Goal: Information Seeking & Learning: Learn about a topic

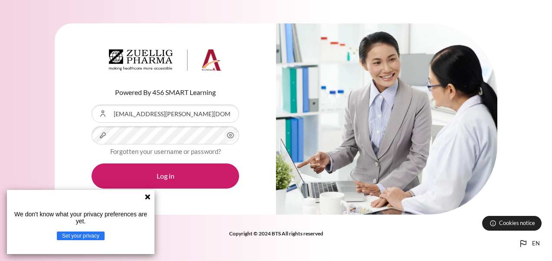
click at [91, 163] on button "Log in" at bounding box center [164, 175] width 147 height 25
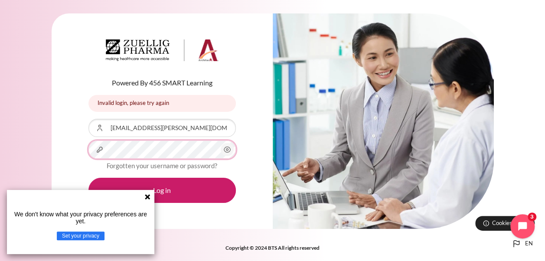
click at [88, 178] on button "Log in" at bounding box center [161, 190] width 147 height 25
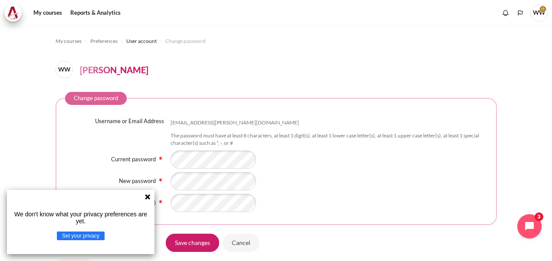
click at [150, 197] on icon at bounding box center [147, 196] width 7 height 7
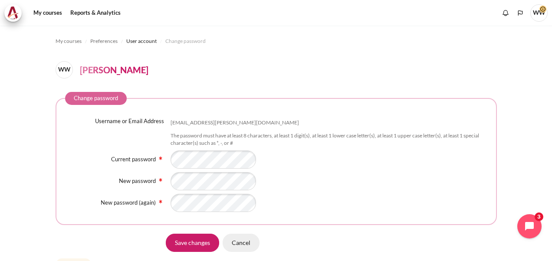
click at [234, 241] on input "Cancel" at bounding box center [240, 242] width 37 height 18
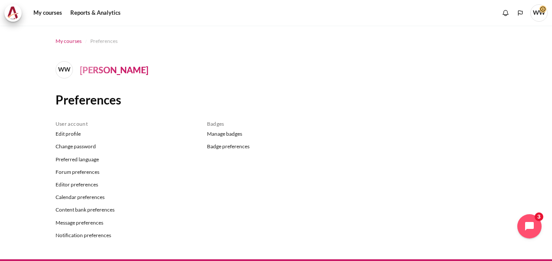
click at [72, 42] on span "My courses" at bounding box center [69, 41] width 26 height 8
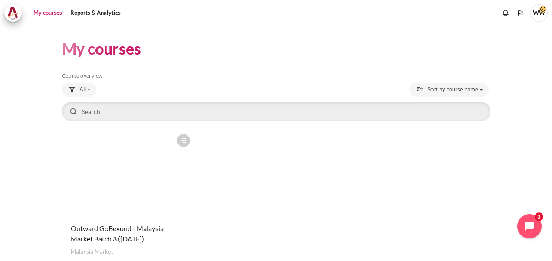
click at [128, 167] on figure "Content" at bounding box center [128, 173] width 132 height 87
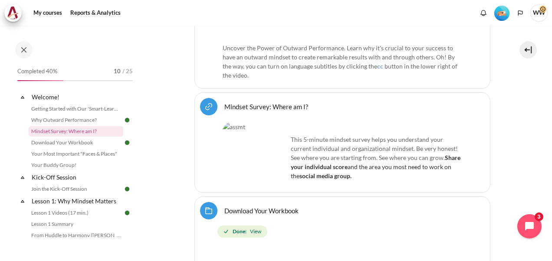
scroll to position [458, 0]
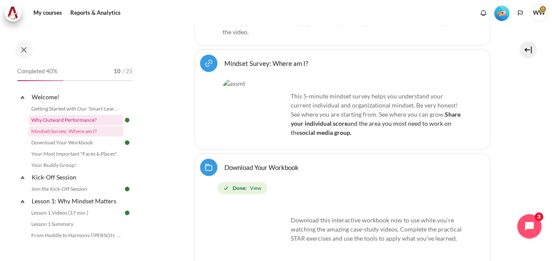
click at [87, 121] on link "Why Outward Performance?" at bounding box center [76, 120] width 95 height 10
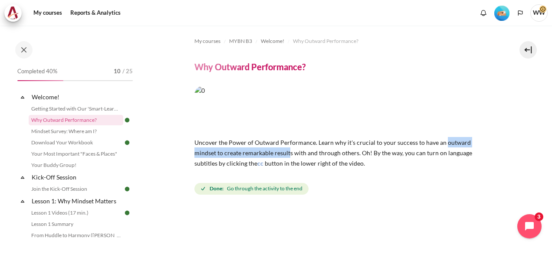
drag, startPoint x: 442, startPoint y: 140, endPoint x: 290, endPoint y: 153, distance: 153.2
click at [290, 153] on span "Uncover the Power of Outward Performance. Learn why it's crucial to your succes…" at bounding box center [333, 153] width 278 height 28
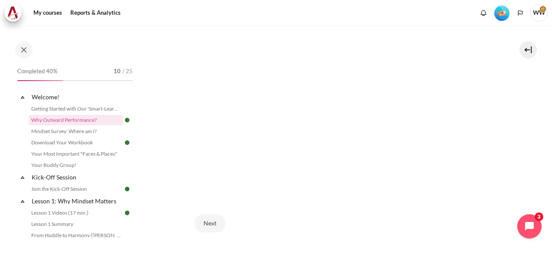
scroll to position [217, 0]
click at [217, 222] on button "Next" at bounding box center [209, 223] width 31 height 18
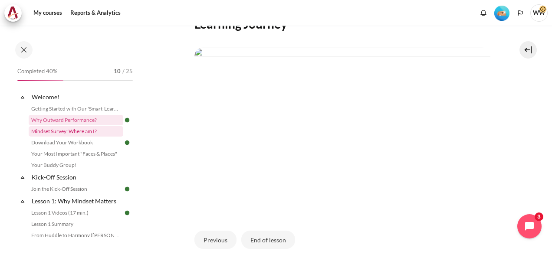
click at [64, 134] on link "Mindset Survey: Where am I?" at bounding box center [76, 131] width 95 height 10
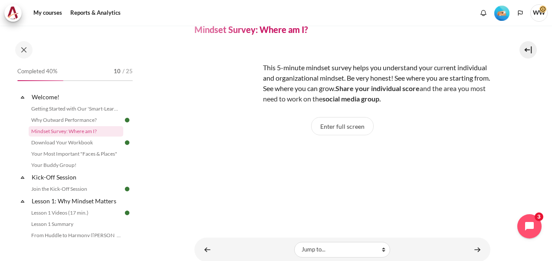
scroll to position [24, 0]
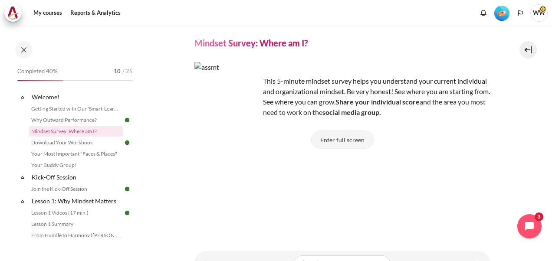
click at [344, 142] on button "Enter full screen" at bounding box center [342, 140] width 62 height 18
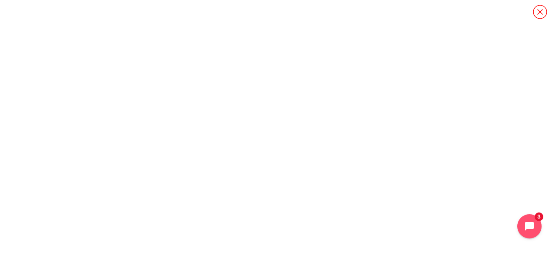
scroll to position [0, 0]
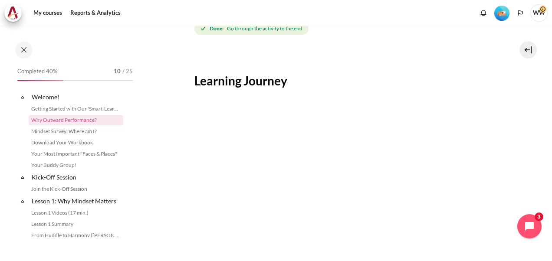
scroll to position [173, 0]
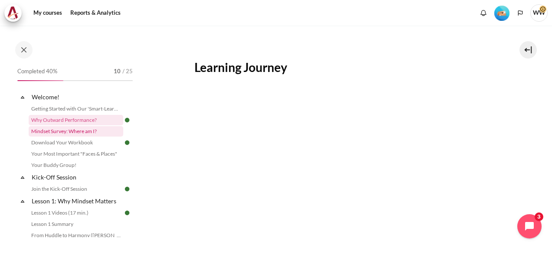
click at [75, 132] on link "Mindset Survey: Where am I?" at bounding box center [76, 131] width 95 height 10
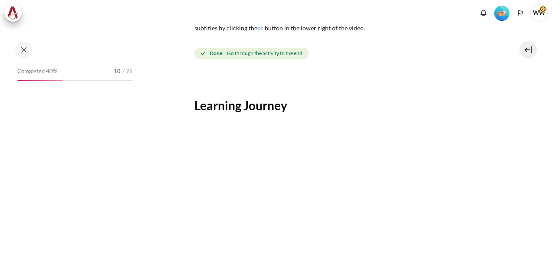
scroll to position [173, 0]
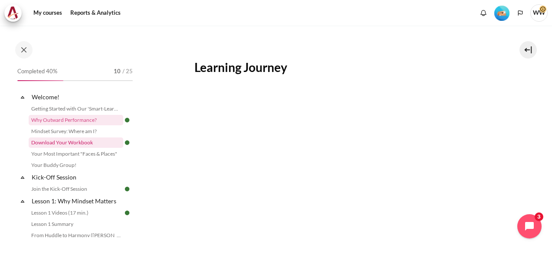
click at [70, 146] on link "Download Your Workbook" at bounding box center [76, 142] width 95 height 10
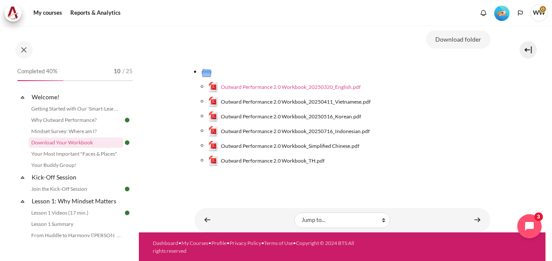
scroll to position [149, 0]
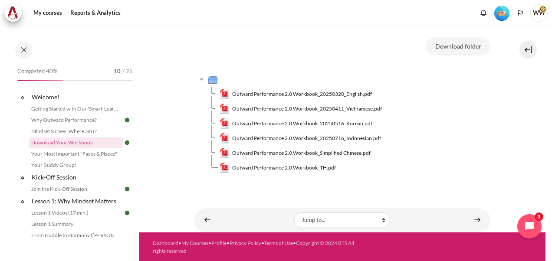
click at [286, 87] on td "Outward Performance 2.0 Workbook_20250320_English.pdf" at bounding box center [354, 94] width 271 height 15
click at [294, 95] on span "Outward Performance 2.0 Workbook_20250320_English.pdf" at bounding box center [302, 94] width 140 height 8
click at [91, 157] on link "Your Most Important "Faces & Places"" at bounding box center [76, 154] width 95 height 10
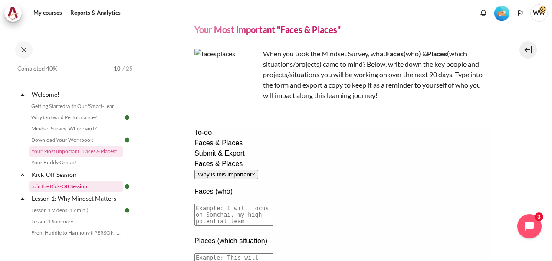
scroll to position [46, 0]
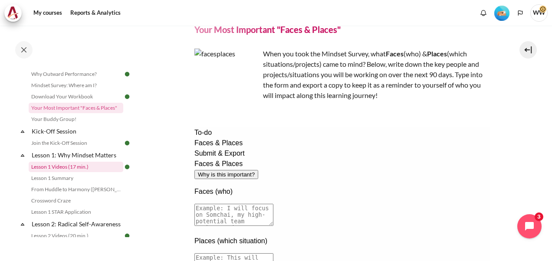
click at [72, 167] on link "Lesson 1 Videos (17 min.)" at bounding box center [76, 167] width 95 height 10
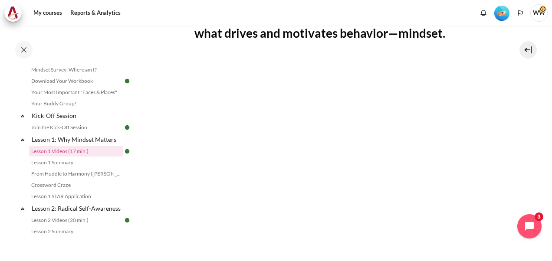
scroll to position [200, 0]
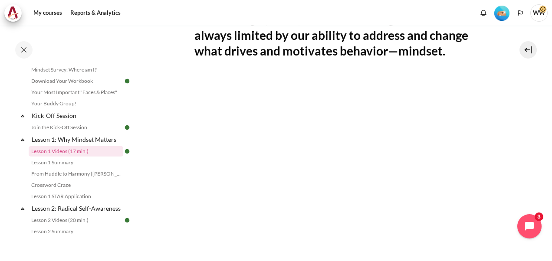
click at [504, 162] on section "My courses MYBN B3 Lesson 1: Why Mindset Matters Lesson 1 Videos (17 min.) Less…" at bounding box center [342, 139] width 406 height 627
click at [84, 163] on link "Lesson 1 Summary" at bounding box center [76, 162] width 95 height 10
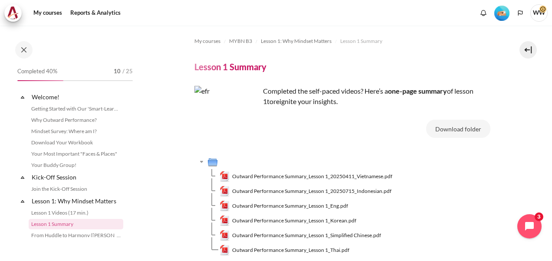
scroll to position [73, 0]
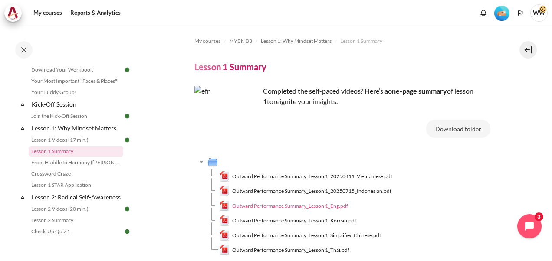
click at [291, 205] on span "Outward Performance Summary_Lesson 1_Eng.pdf" at bounding box center [290, 206] width 116 height 8
click at [78, 161] on link "From Huddle to Harmony ([PERSON_NAME]'s Story)" at bounding box center [76, 162] width 95 height 10
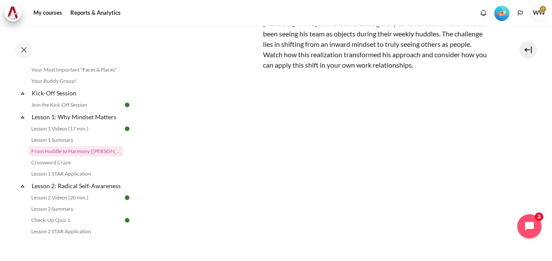
scroll to position [87, 0]
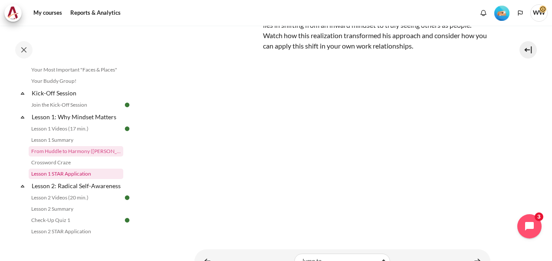
click at [58, 174] on link "Lesson 1 STAR Application" at bounding box center [76, 174] width 95 height 10
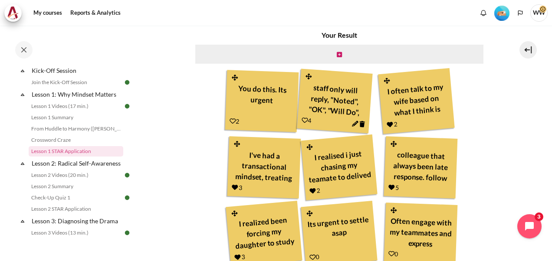
scroll to position [343, 0]
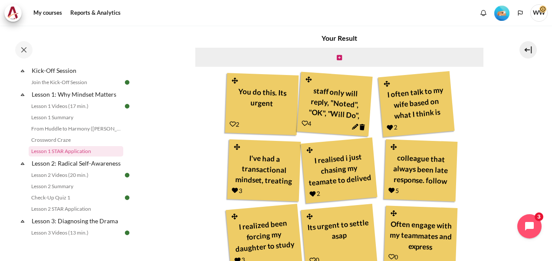
click at [301, 123] on icon "Content" at bounding box center [304, 123] width 7 height 7
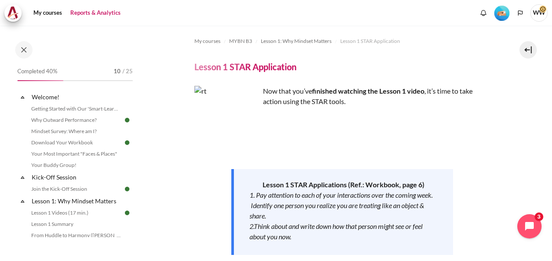
click at [96, 11] on link "Reports & Analytics" at bounding box center [95, 12] width 56 height 17
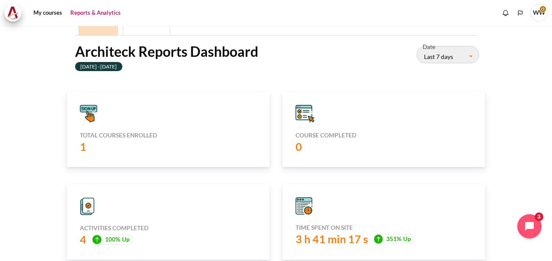
scroll to position [87, 0]
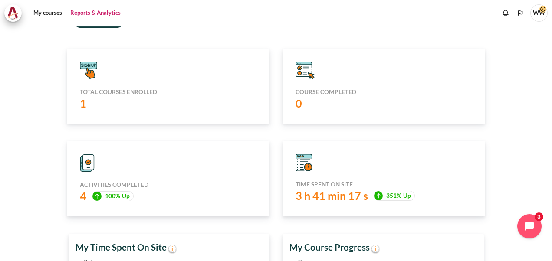
click at [317, 88] on h5 "Course completed" at bounding box center [383, 92] width 176 height 8
click at [127, 193] on span "Up" at bounding box center [126, 196] width 8 height 8
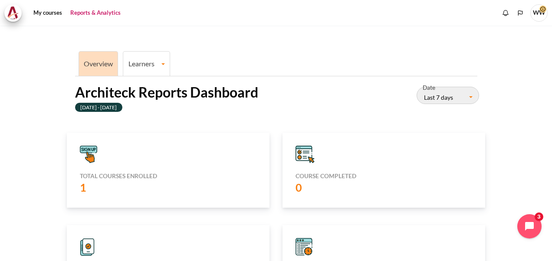
scroll to position [0, 0]
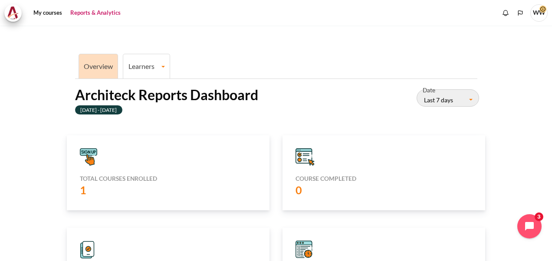
click at [151, 62] on link "Learners" at bounding box center [146, 66] width 46 height 8
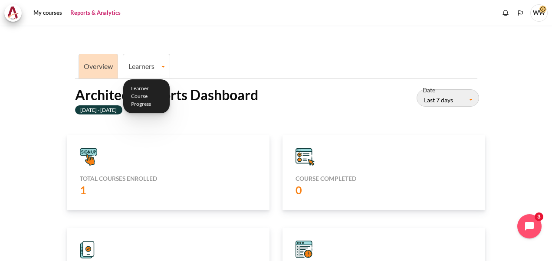
click at [245, 59] on ul "Overview Learners Learner Course Progress" at bounding box center [276, 65] width 402 height 27
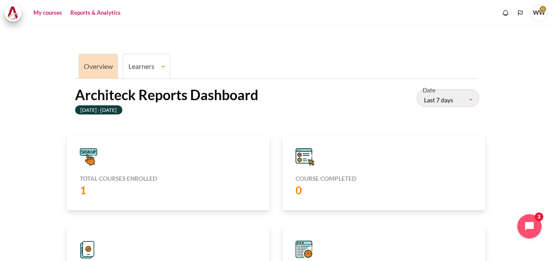
click at [59, 10] on link "My courses" at bounding box center [47, 12] width 35 height 17
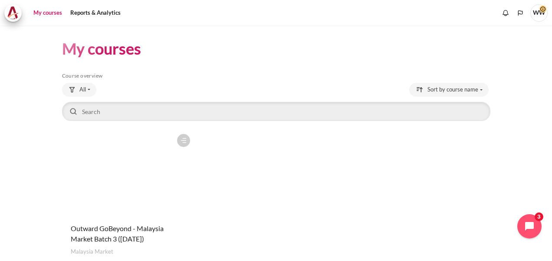
click at [147, 193] on figure "Content" at bounding box center [128, 173] width 132 height 87
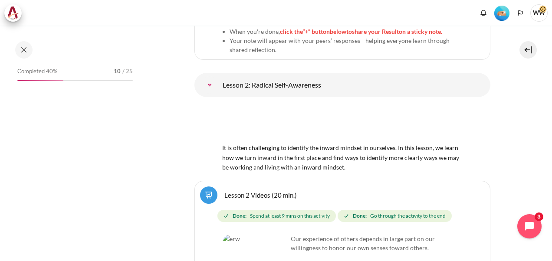
scroll to position [1995, 0]
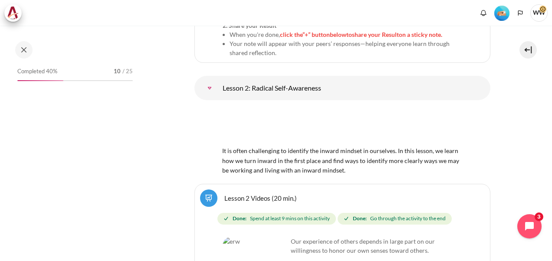
click at [342, 107] on img "Content" at bounding box center [342, 126] width 240 height 38
click at [218, 79] on link "Lesson 2: Radical Self-Awareness" at bounding box center [209, 87] width 17 height 17
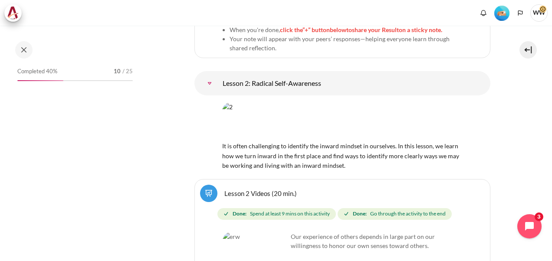
click at [218, 75] on link "Lesson 2: Radical Self-Awareness" at bounding box center [209, 83] width 17 height 17
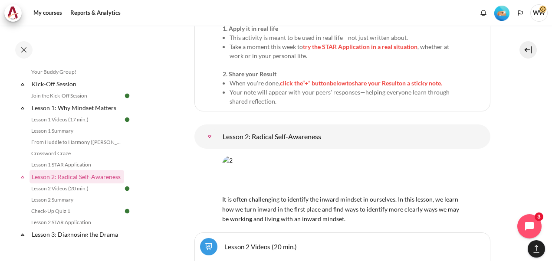
scroll to position [2024, 0]
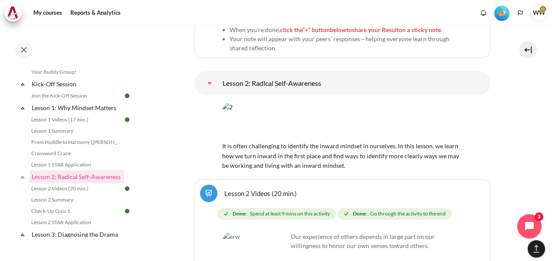
click at [276, 238] on img "Content" at bounding box center [254, 264] width 65 height 65
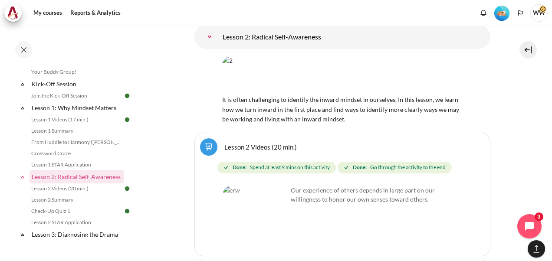
scroll to position [2110, 0]
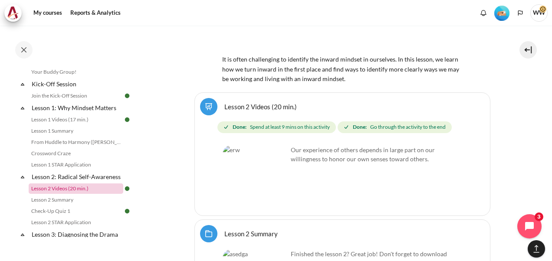
click at [66, 194] on link "Lesson 2 Videos (20 min.)" at bounding box center [76, 188] width 95 height 10
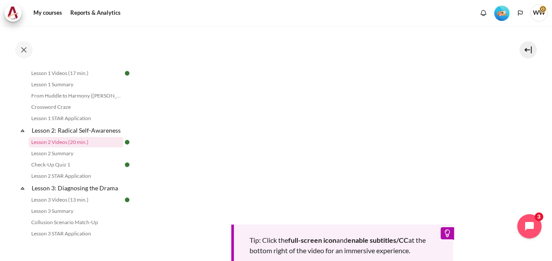
scroll to position [217, 0]
